Goal: Task Accomplishment & Management: Use online tool/utility

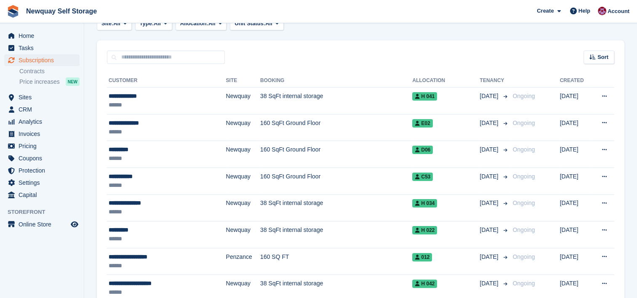
scroll to position [146, 0]
click at [20, 50] on span "Tasks" at bounding box center [44, 48] width 51 height 12
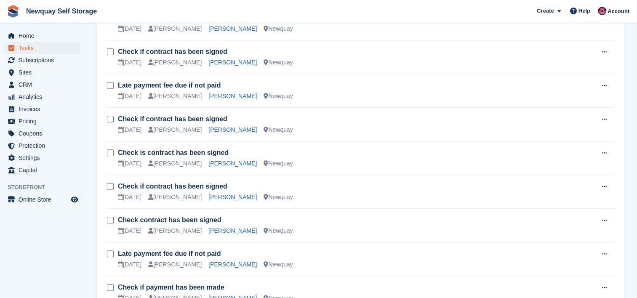
scroll to position [795, 0]
click at [214, 93] on link "Justin Ellis" at bounding box center [232, 96] width 48 height 7
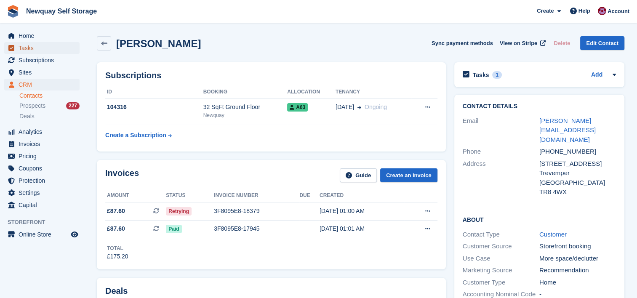
click at [30, 51] on span "Tasks" at bounding box center [44, 48] width 51 height 12
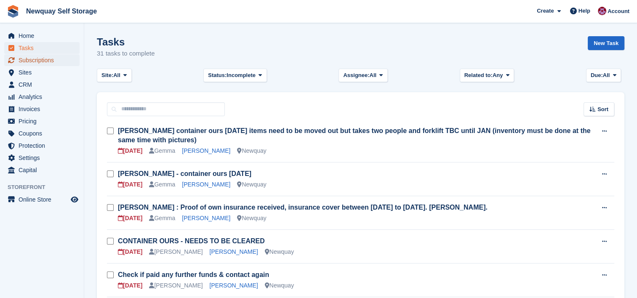
click at [37, 61] on span "Subscriptions" at bounding box center [44, 60] width 51 height 12
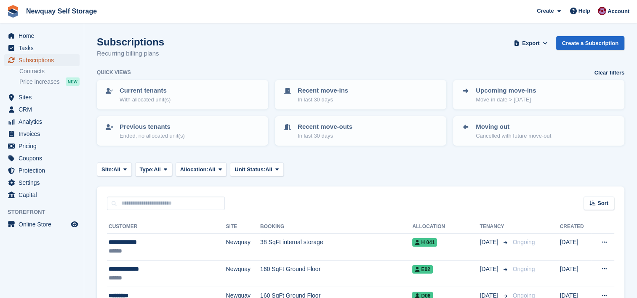
click at [36, 61] on span "Subscriptions" at bounding box center [44, 60] width 51 height 12
click at [26, 50] on span "Tasks" at bounding box center [44, 48] width 51 height 12
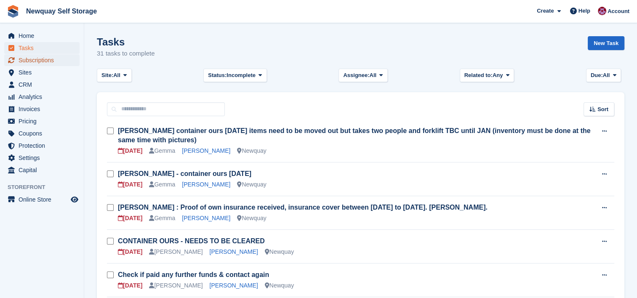
click at [46, 64] on span "Subscriptions" at bounding box center [44, 60] width 51 height 12
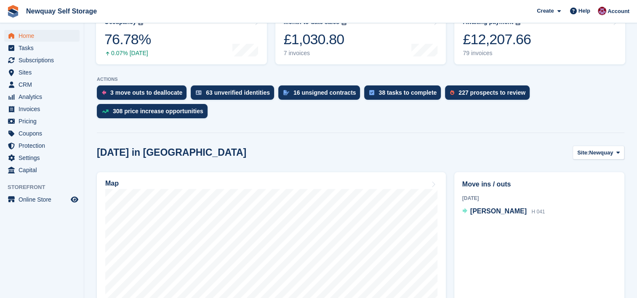
scroll to position [106, 0]
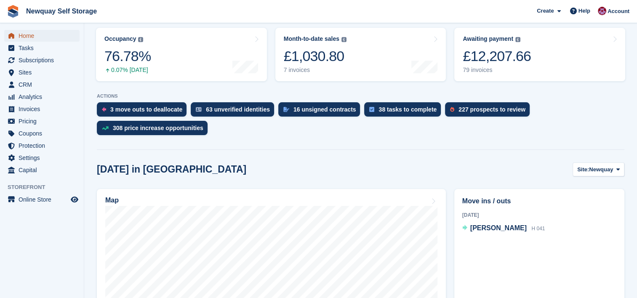
click at [33, 37] on span "Home" at bounding box center [44, 36] width 51 height 12
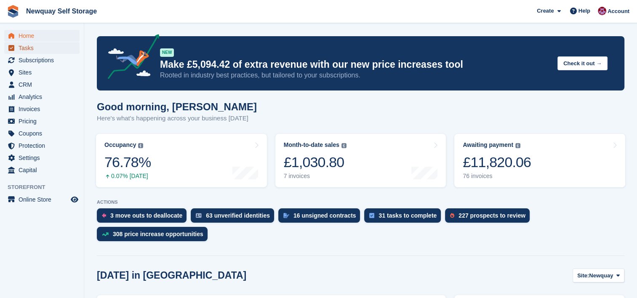
click at [23, 48] on span "Tasks" at bounding box center [44, 48] width 51 height 12
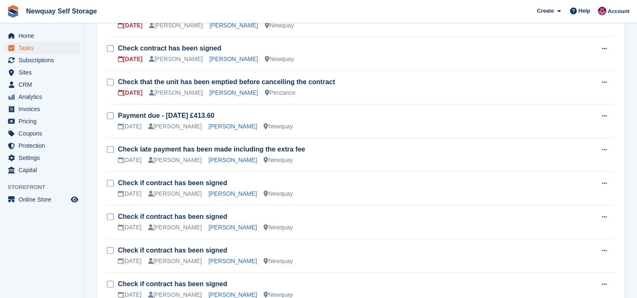
scroll to position [522, 0]
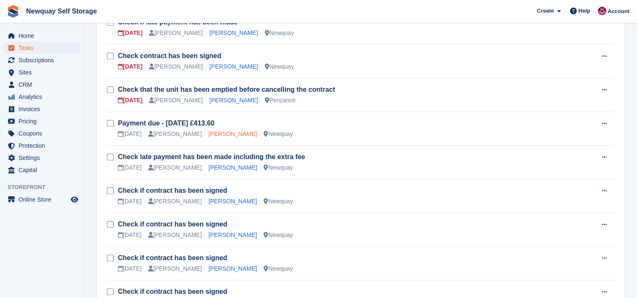
click at [224, 131] on link "Robin Miles" at bounding box center [232, 134] width 48 height 7
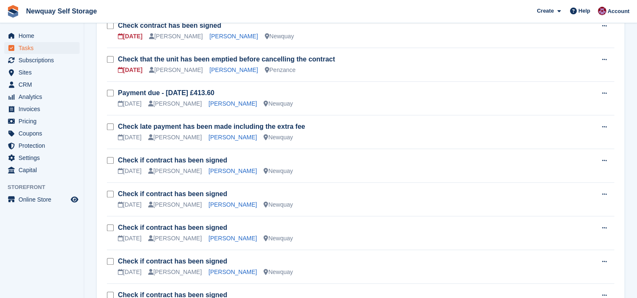
scroll to position [533, 0]
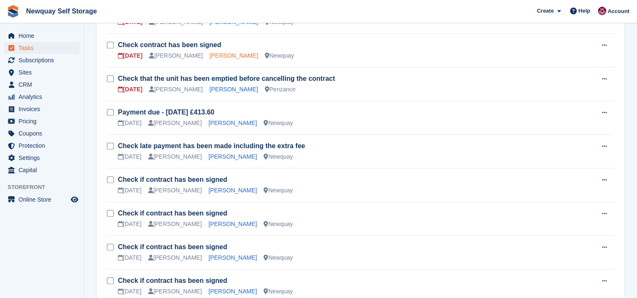
click at [236, 54] on link "Cherryl Dallis Cooke" at bounding box center [234, 55] width 48 height 7
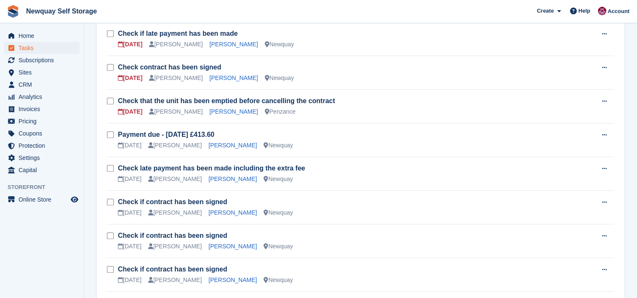
scroll to position [510, 0]
click at [220, 44] on link "Laura Dutton" at bounding box center [234, 45] width 48 height 7
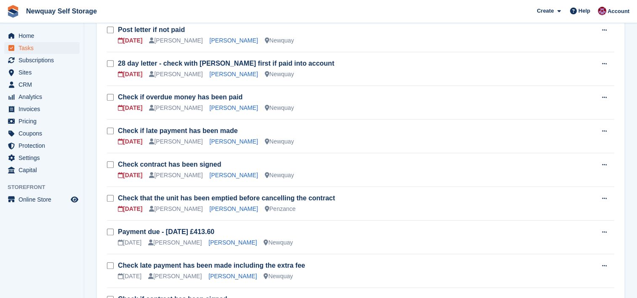
scroll to position [414, 0]
click at [220, 104] on link "Luke McCafferty" at bounding box center [234, 107] width 48 height 7
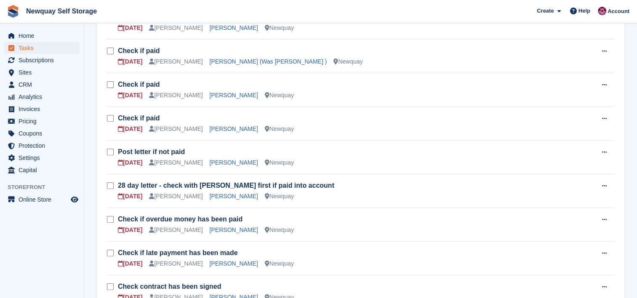
scroll to position [296, 0]
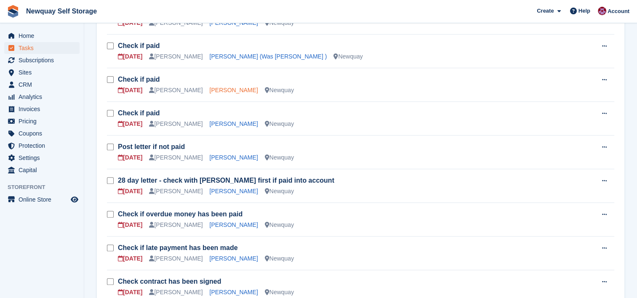
click at [218, 88] on link "Damien Diablo" at bounding box center [234, 90] width 48 height 7
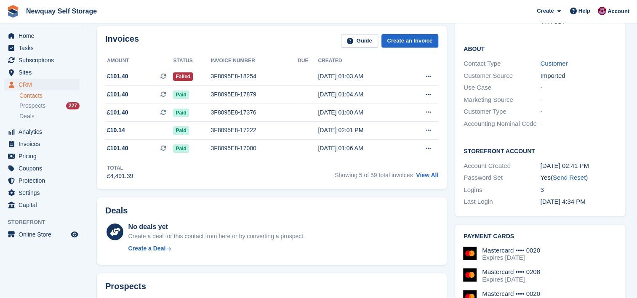
scroll to position [162, 0]
click at [137, 74] on span "£101.40 This is a recurring subscription invoice." at bounding box center [139, 76] width 68 height 9
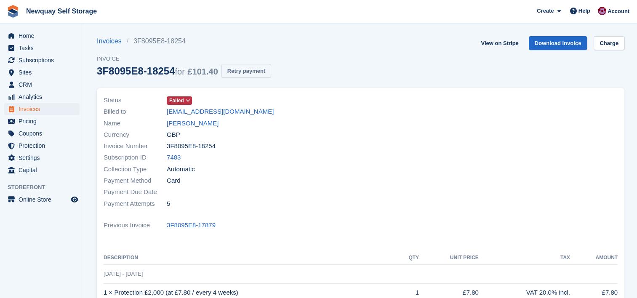
click at [261, 69] on button "Retry payment" at bounding box center [246, 71] width 50 height 14
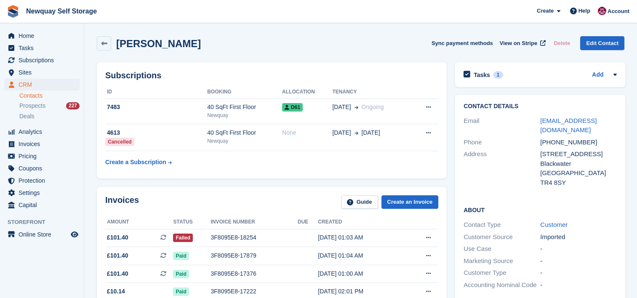
scroll to position [162, 0]
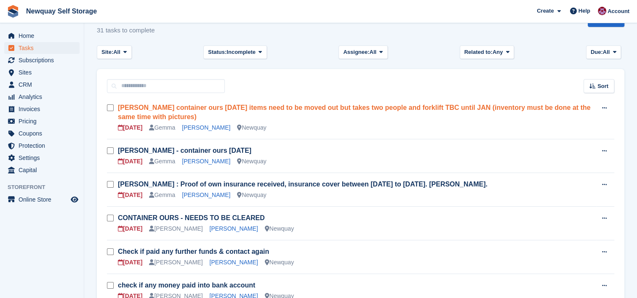
scroll to position [24, 0]
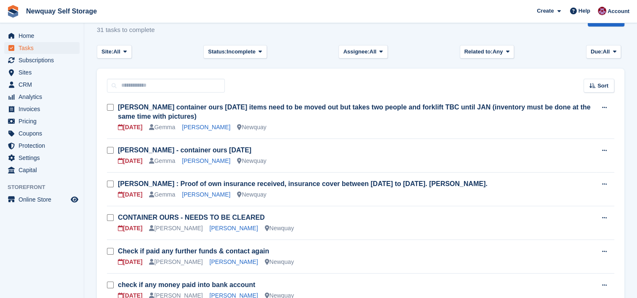
drag, startPoint x: 317, startPoint y: 131, endPoint x: 418, endPoint y: 75, distance: 115.9
click at [418, 75] on div "Sort Sort by Due on Created on Sooner Later" at bounding box center [361, 81] width 528 height 24
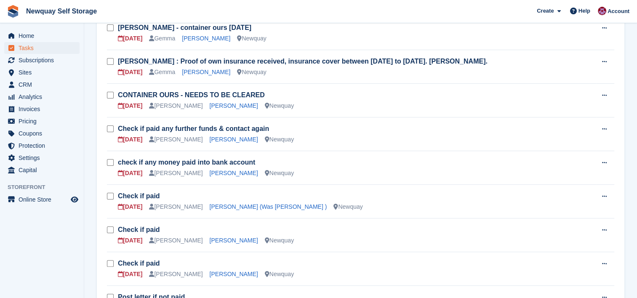
scroll to position [147, 0]
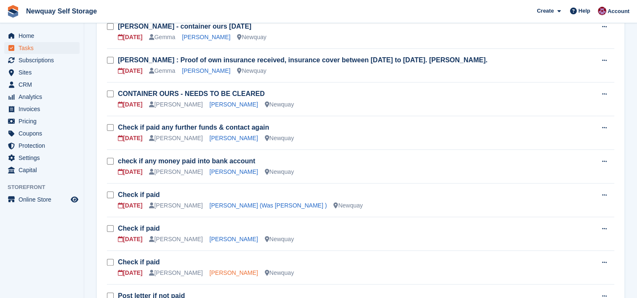
click at [216, 269] on link "[PERSON_NAME]" at bounding box center [234, 272] width 48 height 7
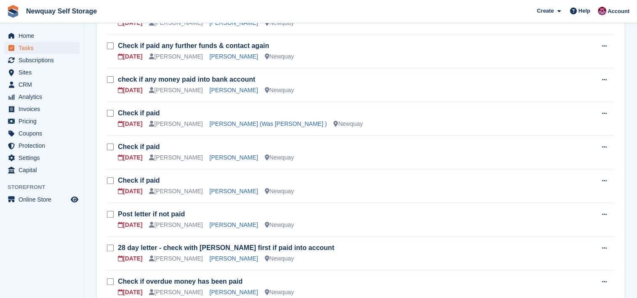
scroll to position [257, 0]
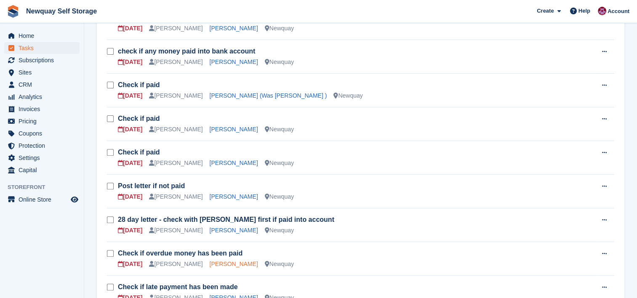
click at [223, 263] on link "Luke McCafferty" at bounding box center [234, 264] width 48 height 7
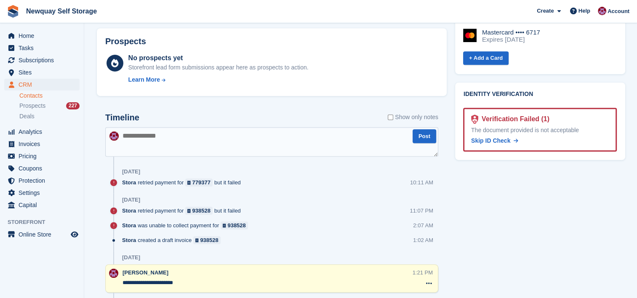
scroll to position [380, 0]
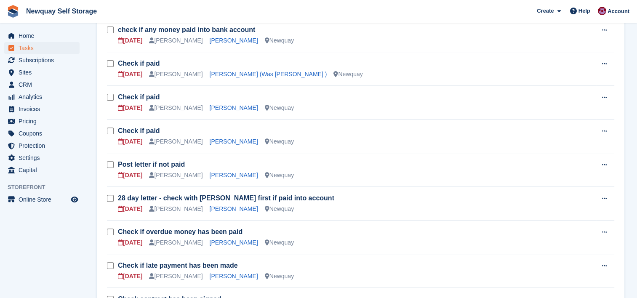
scroll to position [279, 0]
click at [216, 275] on link "Laura Dutton" at bounding box center [234, 275] width 48 height 7
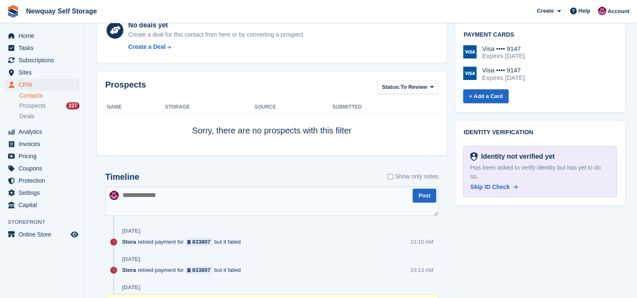
scroll to position [363, 0]
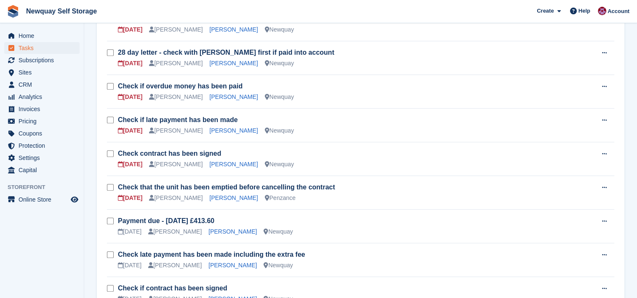
scroll to position [424, 0]
click at [222, 264] on link "Sonia Forgham" at bounding box center [232, 265] width 48 height 7
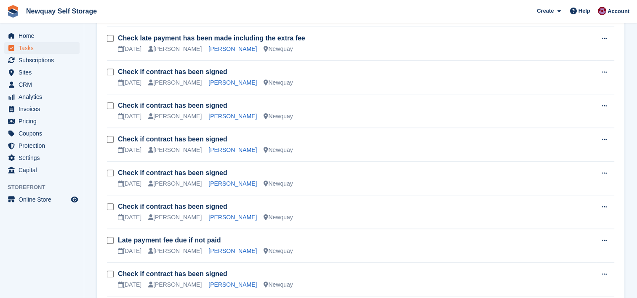
scroll to position [641, 0]
click at [211, 249] on link "Justin Ellis" at bounding box center [232, 250] width 48 height 7
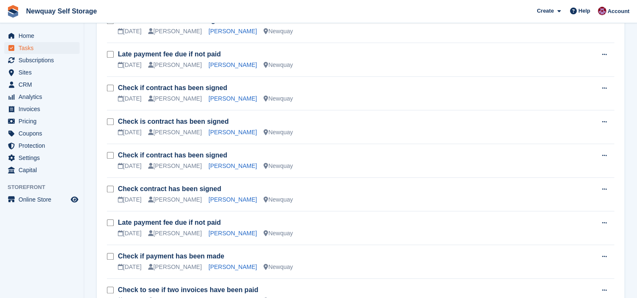
scroll to position [828, 0]
click at [226, 136] on td "Check is contract has been signed 06 Oct Paul Upson Belkis Herms Newquay" at bounding box center [357, 126] width 479 height 34
click at [216, 264] on link "Andrew Telfer" at bounding box center [232, 266] width 48 height 7
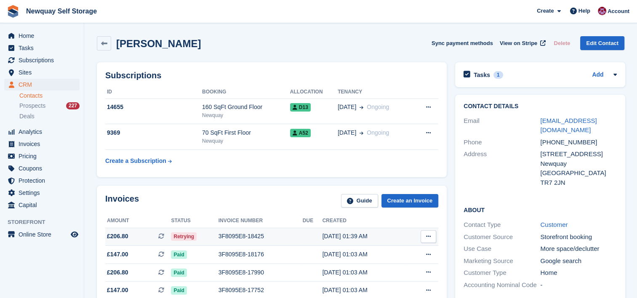
click at [136, 233] on span "£206.80 This is a recurring subscription invoice." at bounding box center [138, 236] width 66 height 9
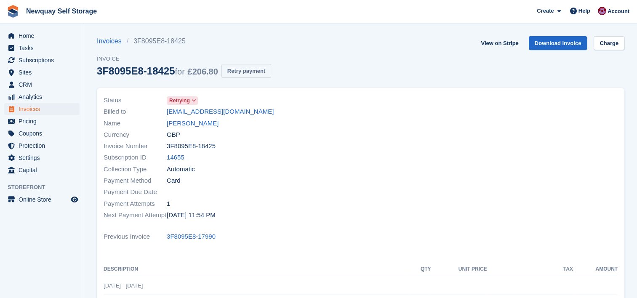
click at [253, 73] on button "Retry payment" at bounding box center [246, 71] width 50 height 14
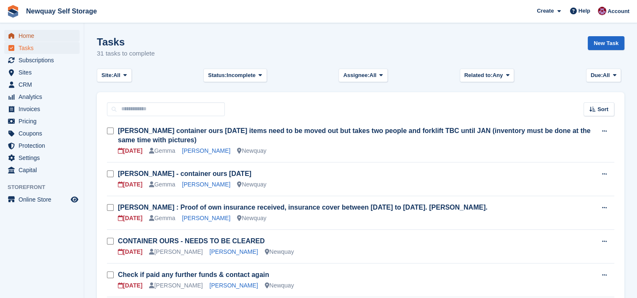
click at [27, 38] on span "Home" at bounding box center [44, 36] width 51 height 12
